Goal: Task Accomplishment & Management: Use online tool/utility

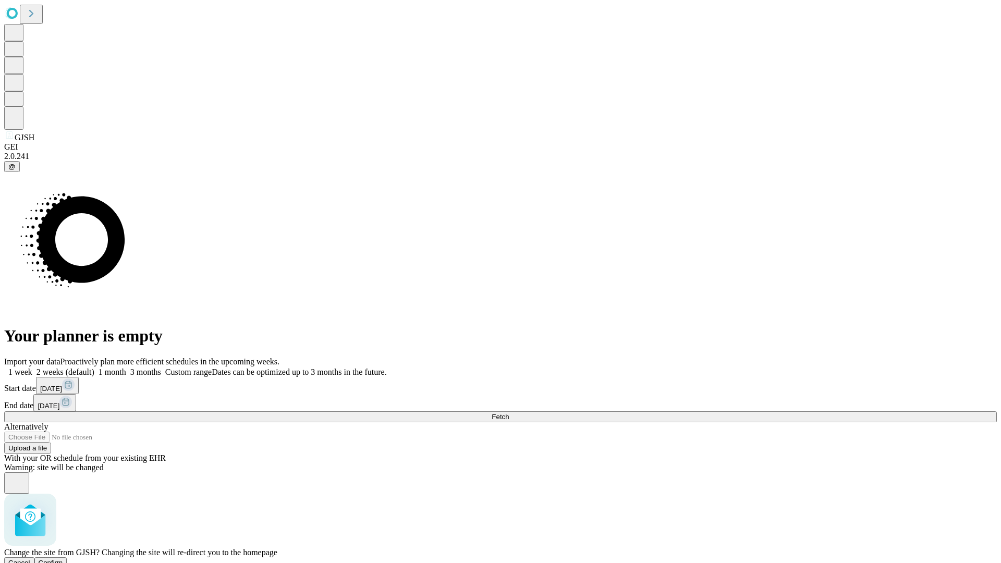
click at [63, 559] on span "Confirm" at bounding box center [51, 563] width 25 height 8
click at [32, 368] on label "1 week" at bounding box center [18, 372] width 28 height 9
click at [509, 413] on span "Fetch" at bounding box center [500, 417] width 17 height 8
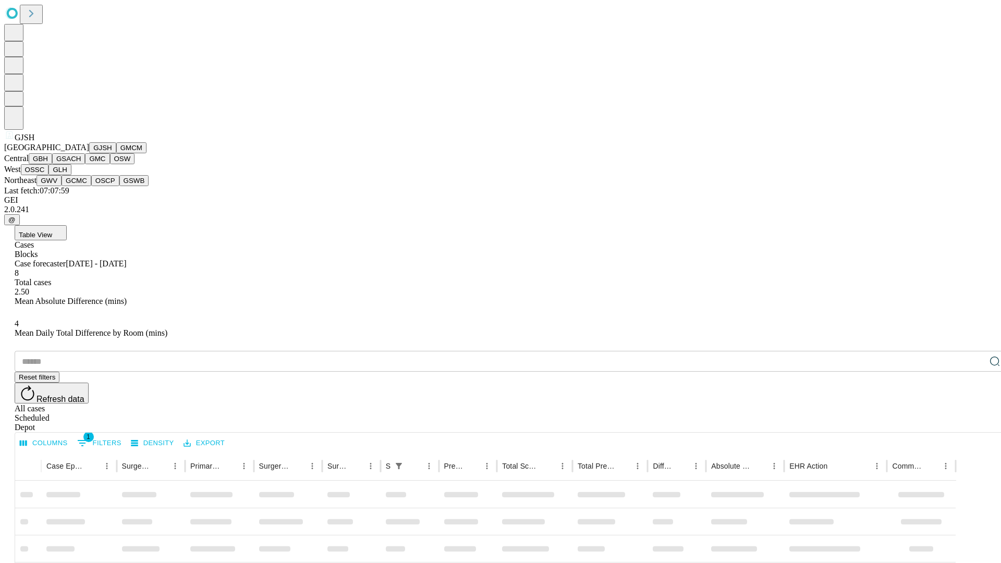
click at [116, 153] on button "GMCM" at bounding box center [131, 147] width 30 height 11
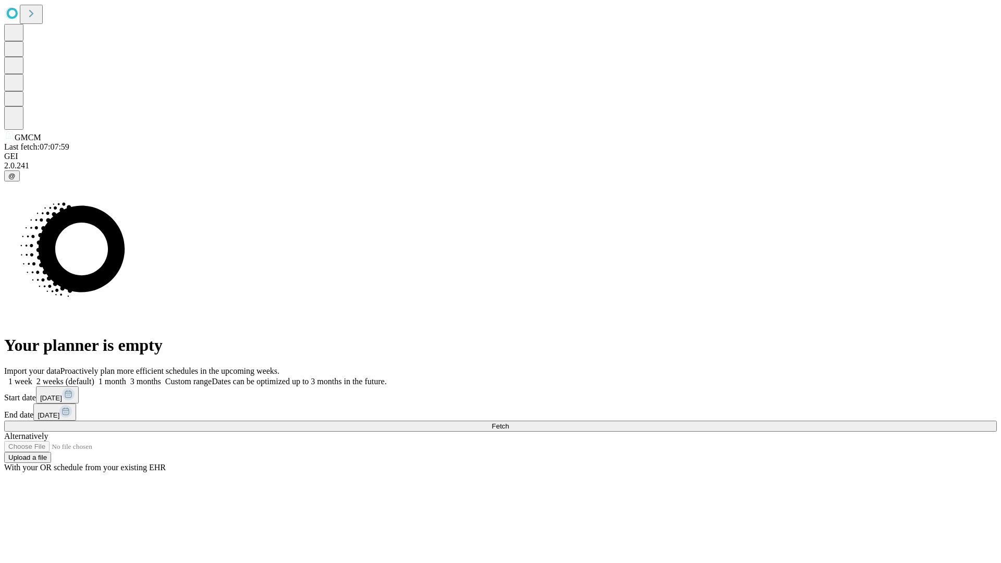
click at [32, 377] on label "1 week" at bounding box center [18, 381] width 28 height 9
click at [509, 422] on span "Fetch" at bounding box center [500, 426] width 17 height 8
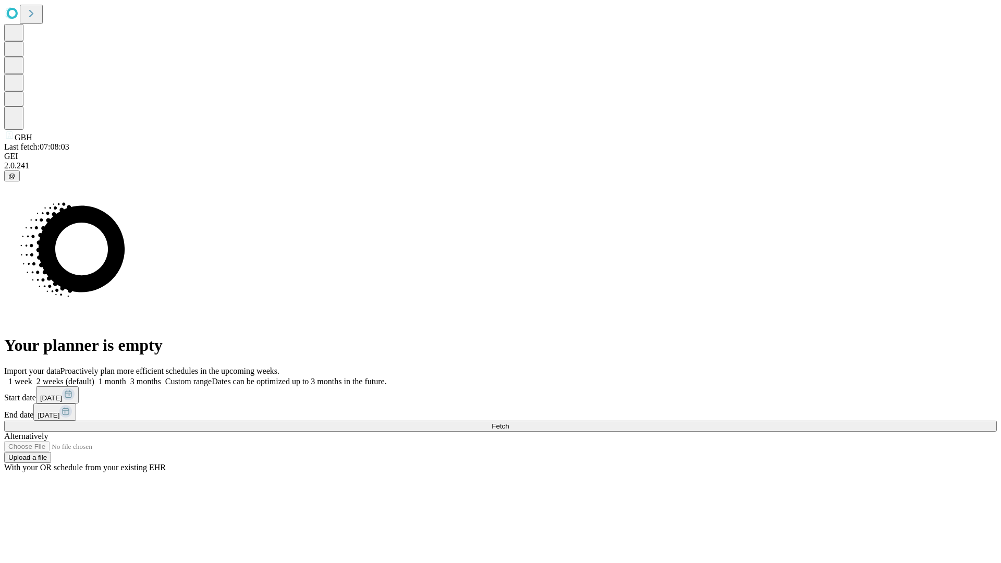
click at [32, 377] on label "1 week" at bounding box center [18, 381] width 28 height 9
click at [509, 422] on span "Fetch" at bounding box center [500, 426] width 17 height 8
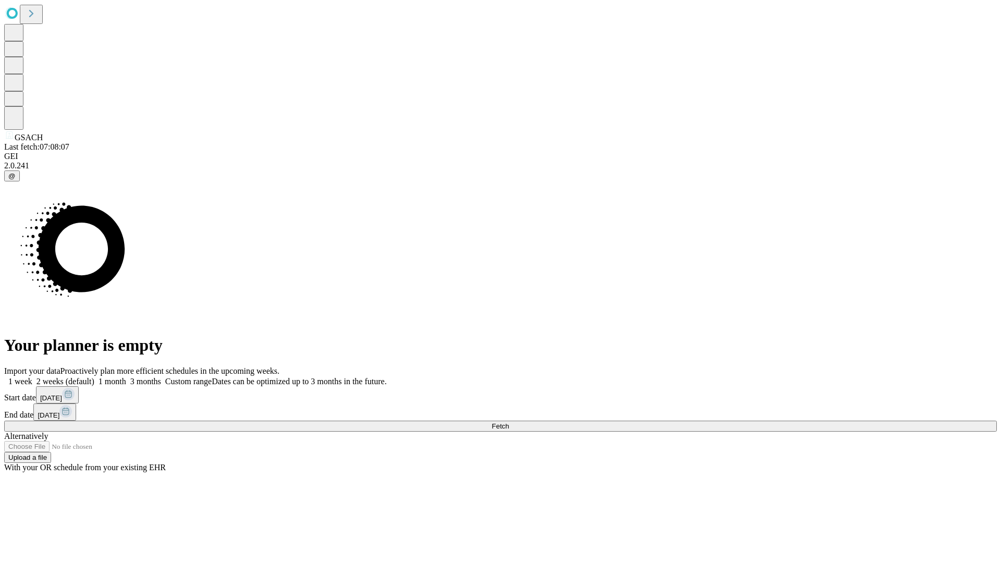
click at [32, 377] on label "1 week" at bounding box center [18, 381] width 28 height 9
click at [509, 422] on span "Fetch" at bounding box center [500, 426] width 17 height 8
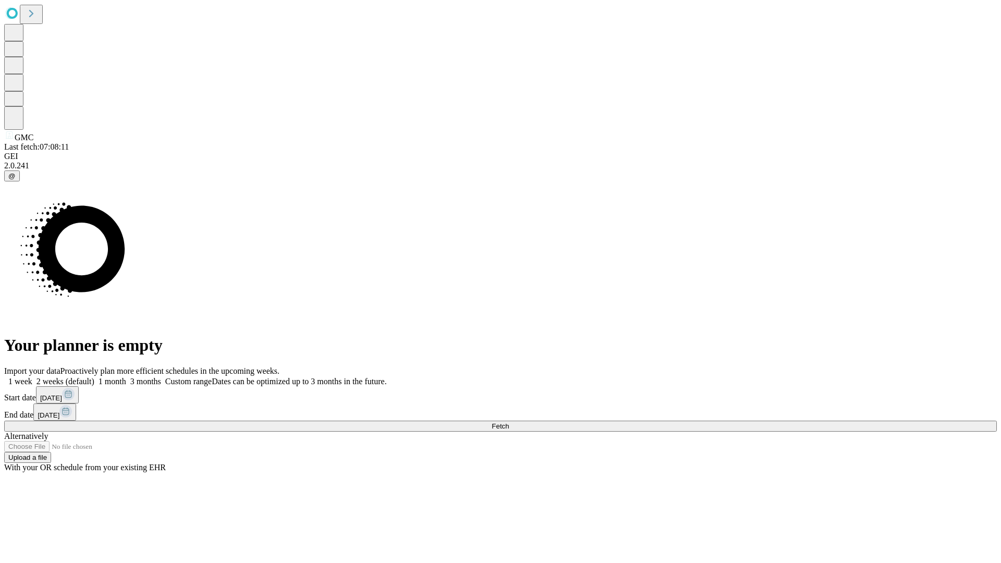
click at [32, 377] on label "1 week" at bounding box center [18, 381] width 28 height 9
click at [509, 422] on span "Fetch" at bounding box center [500, 426] width 17 height 8
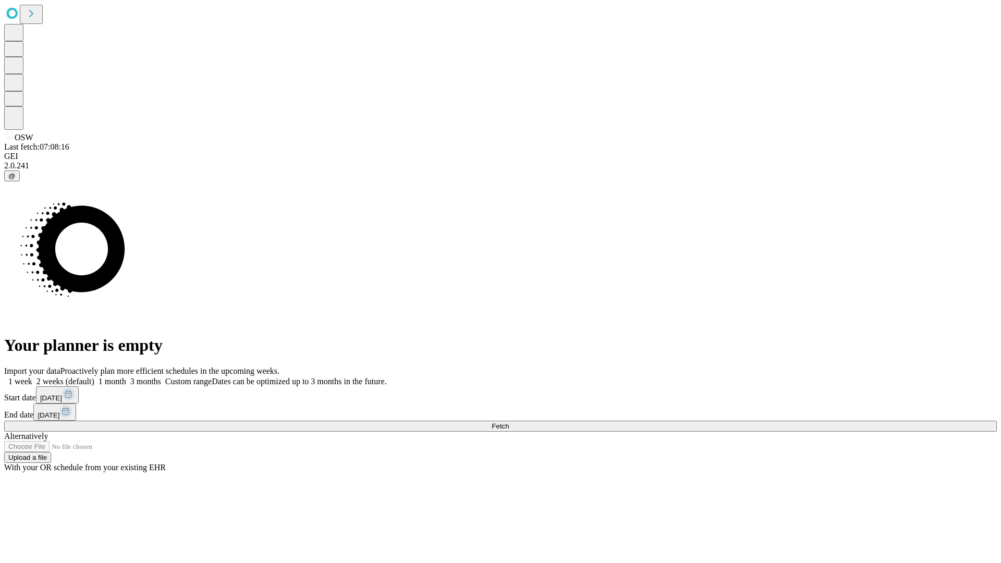
click at [32, 377] on label "1 week" at bounding box center [18, 381] width 28 height 9
click at [509, 422] on span "Fetch" at bounding box center [500, 426] width 17 height 8
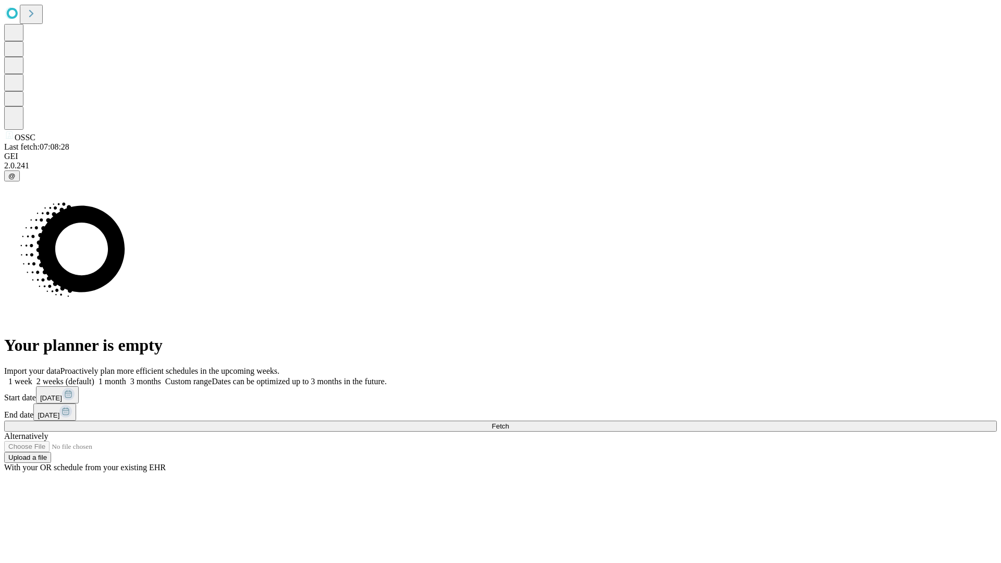
click at [32, 377] on label "1 week" at bounding box center [18, 381] width 28 height 9
click at [509, 422] on span "Fetch" at bounding box center [500, 426] width 17 height 8
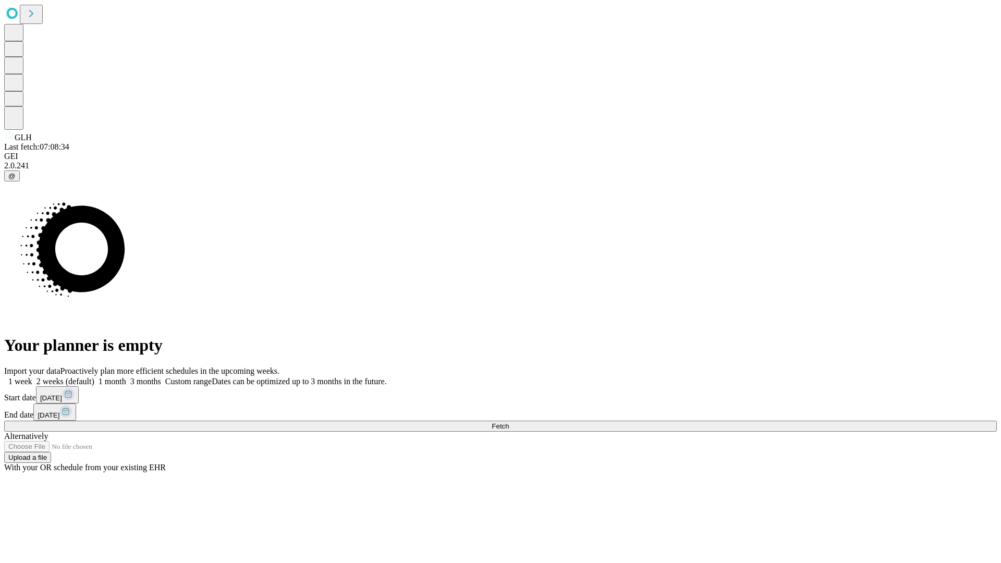
click at [32, 377] on label "1 week" at bounding box center [18, 381] width 28 height 9
click at [509, 422] on span "Fetch" at bounding box center [500, 426] width 17 height 8
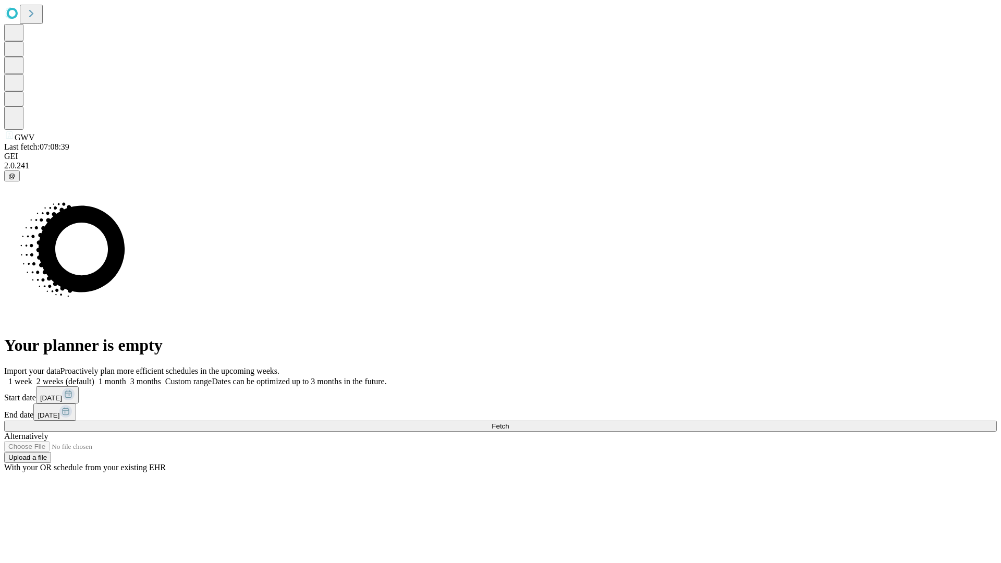
click at [32, 377] on label "1 week" at bounding box center [18, 381] width 28 height 9
click at [509, 422] on span "Fetch" at bounding box center [500, 426] width 17 height 8
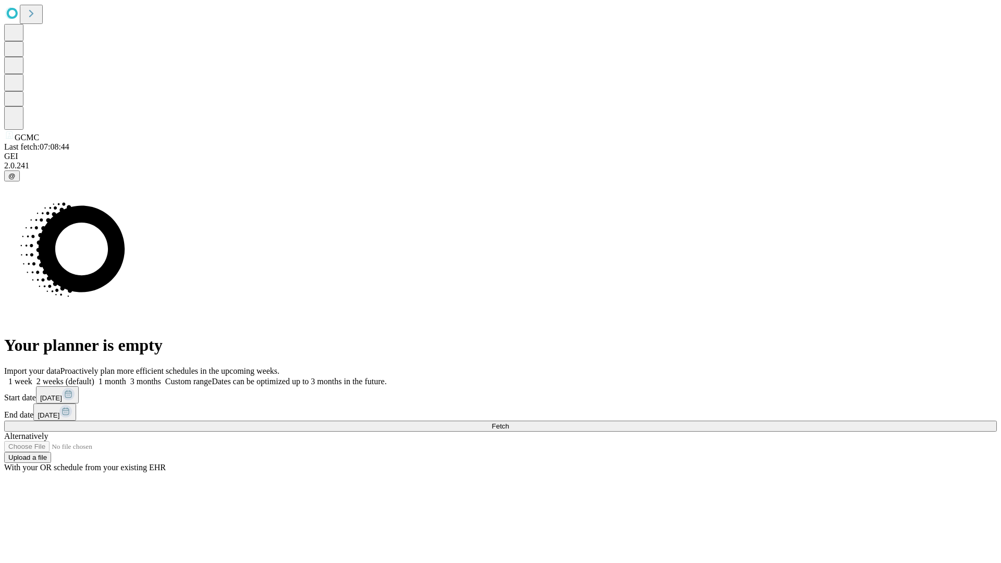
click at [32, 377] on label "1 week" at bounding box center [18, 381] width 28 height 9
click at [509, 422] on span "Fetch" at bounding box center [500, 426] width 17 height 8
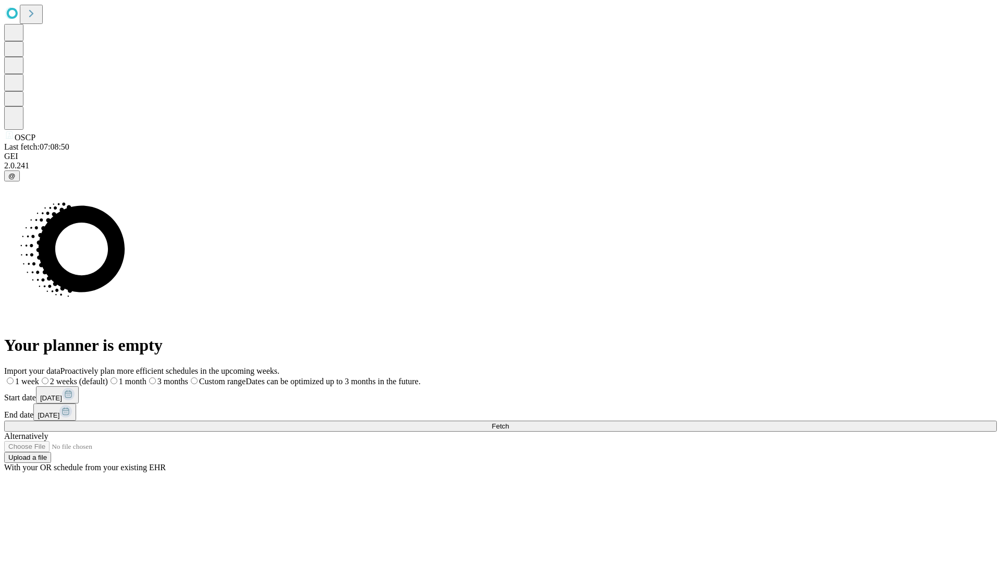
click at [39, 377] on label "1 week" at bounding box center [21, 381] width 35 height 9
click at [509, 422] on span "Fetch" at bounding box center [500, 426] width 17 height 8
